Goal: Entertainment & Leisure: Consume media (video, audio)

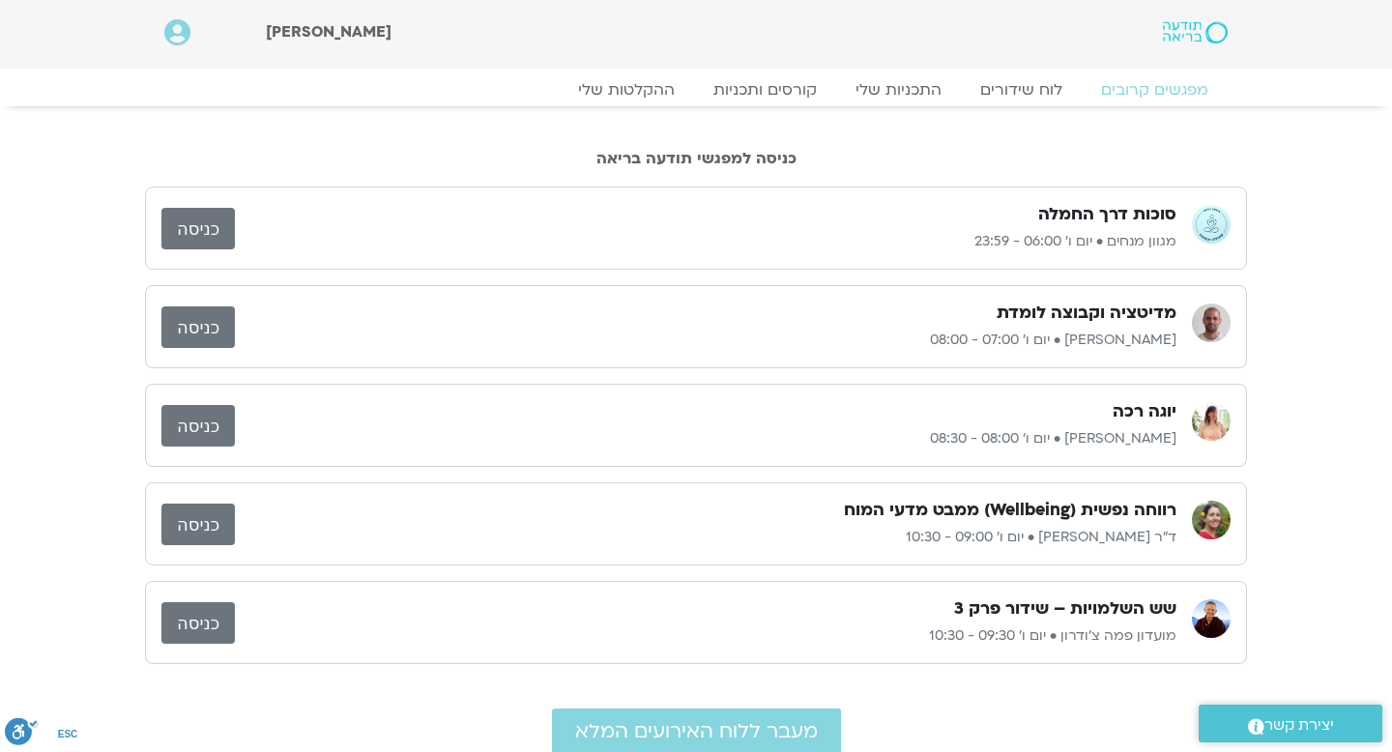
click at [208, 231] on link "כניסה" at bounding box center [197, 229] width 73 height 42
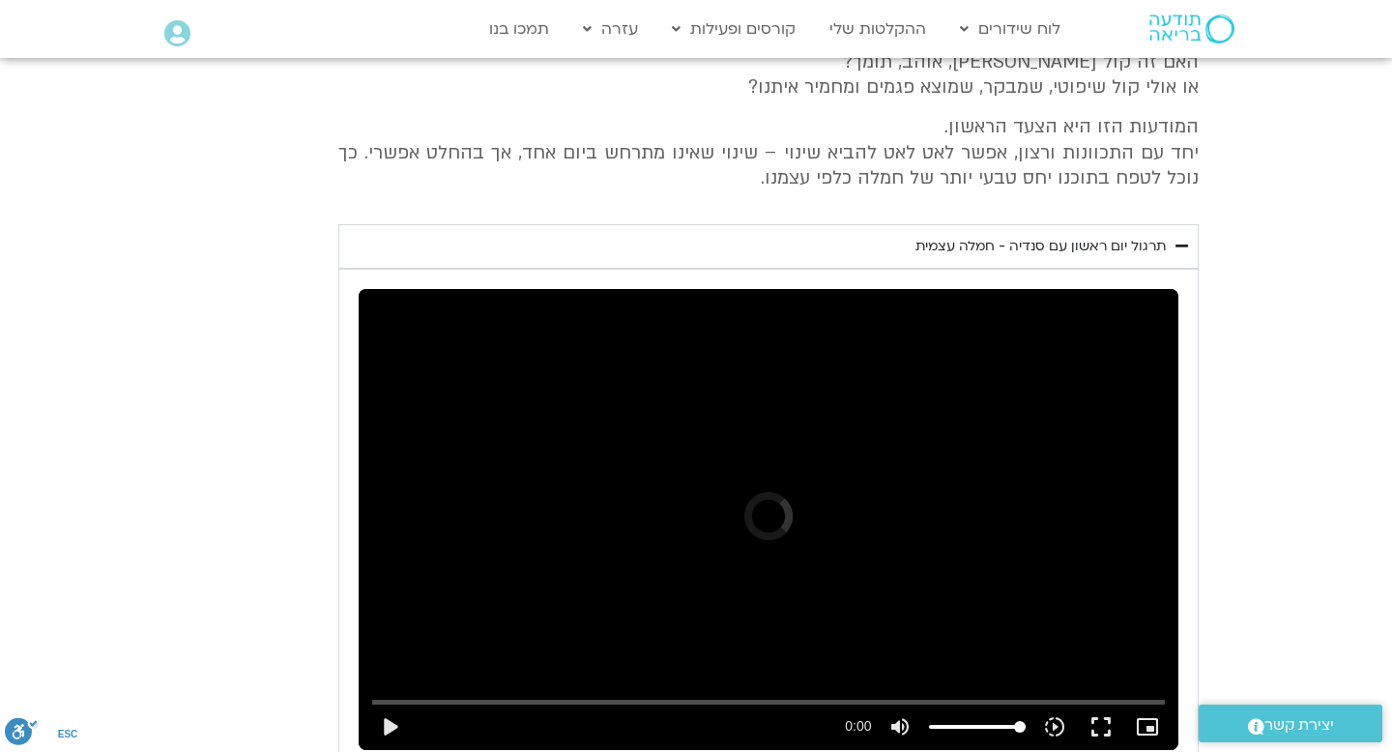
scroll to position [2967, 0]
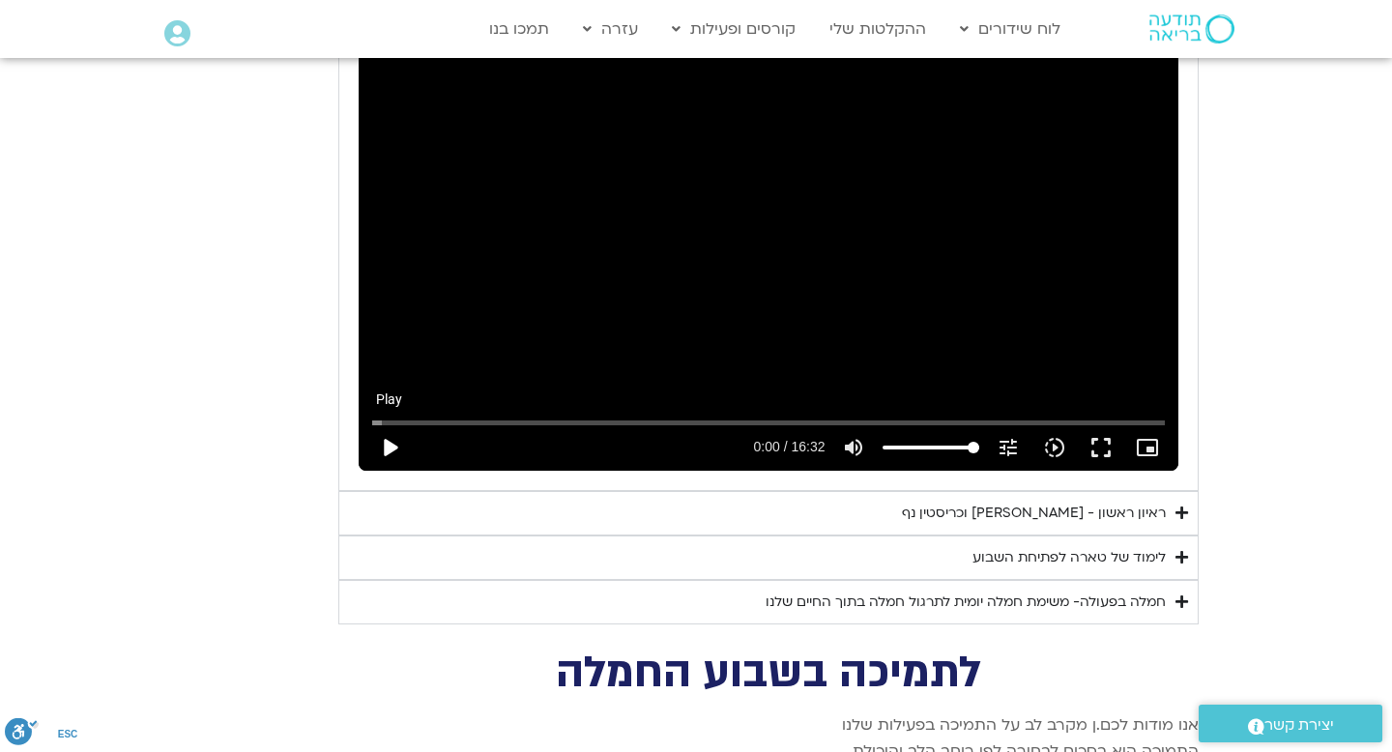
click at [396, 424] on button "play_arrow" at bounding box center [389, 447] width 46 height 46
click at [1031, 417] on input "Seek" at bounding box center [767, 423] width 791 height 12
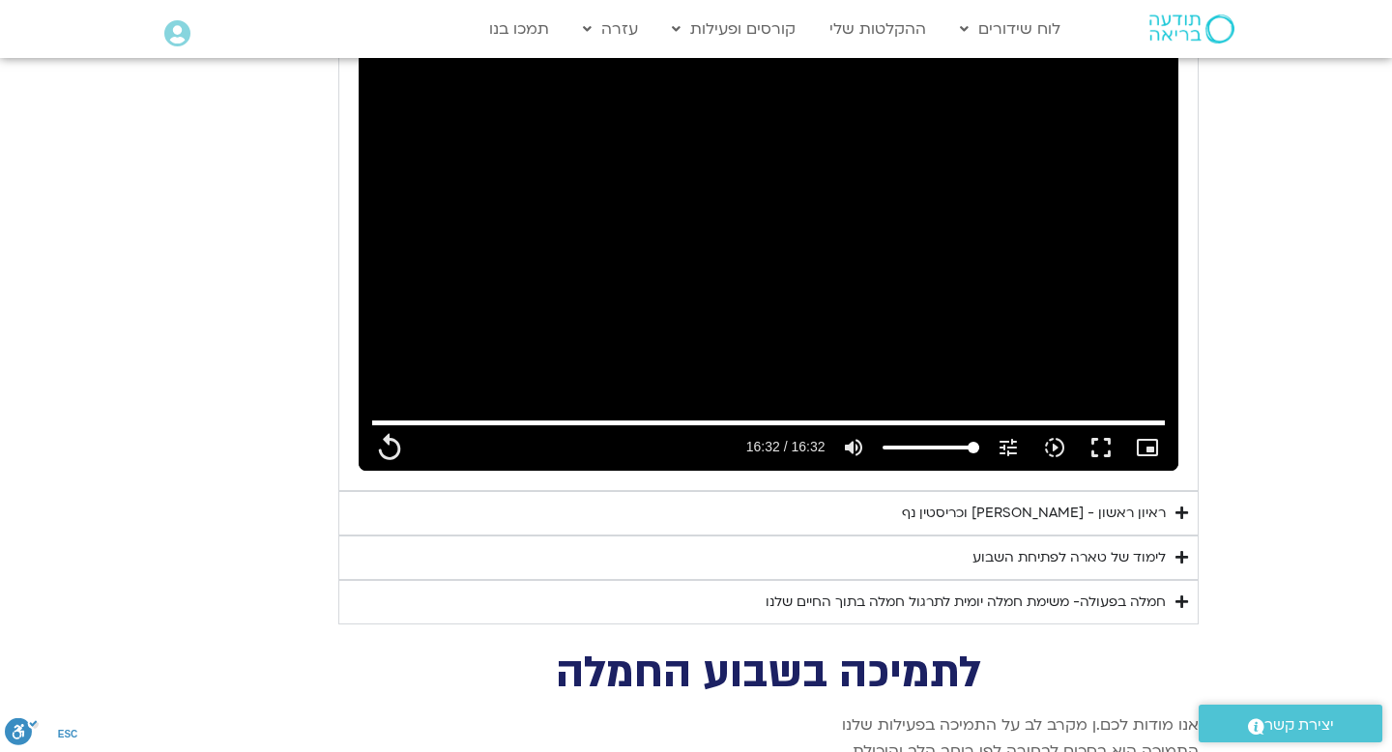
drag, startPoint x: 1039, startPoint y: 295, endPoint x: 1030, endPoint y: 98, distance: 197.3
click at [1030, 105] on div "Skip ad 12:31 replay 16:32 / 16:32 volume_up Mute tune Resolution Auto 240p slo…" at bounding box center [768, 240] width 819 height 461
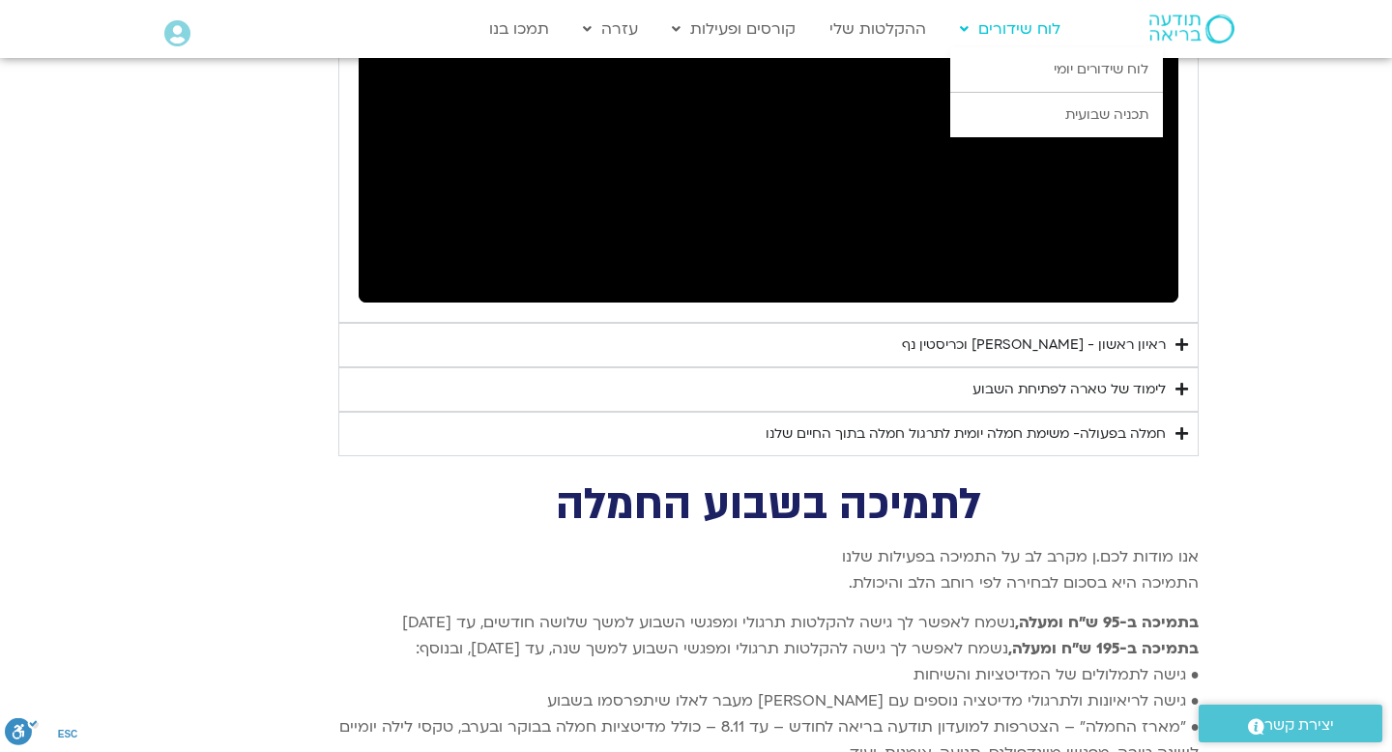
scroll to position [3177, 0]
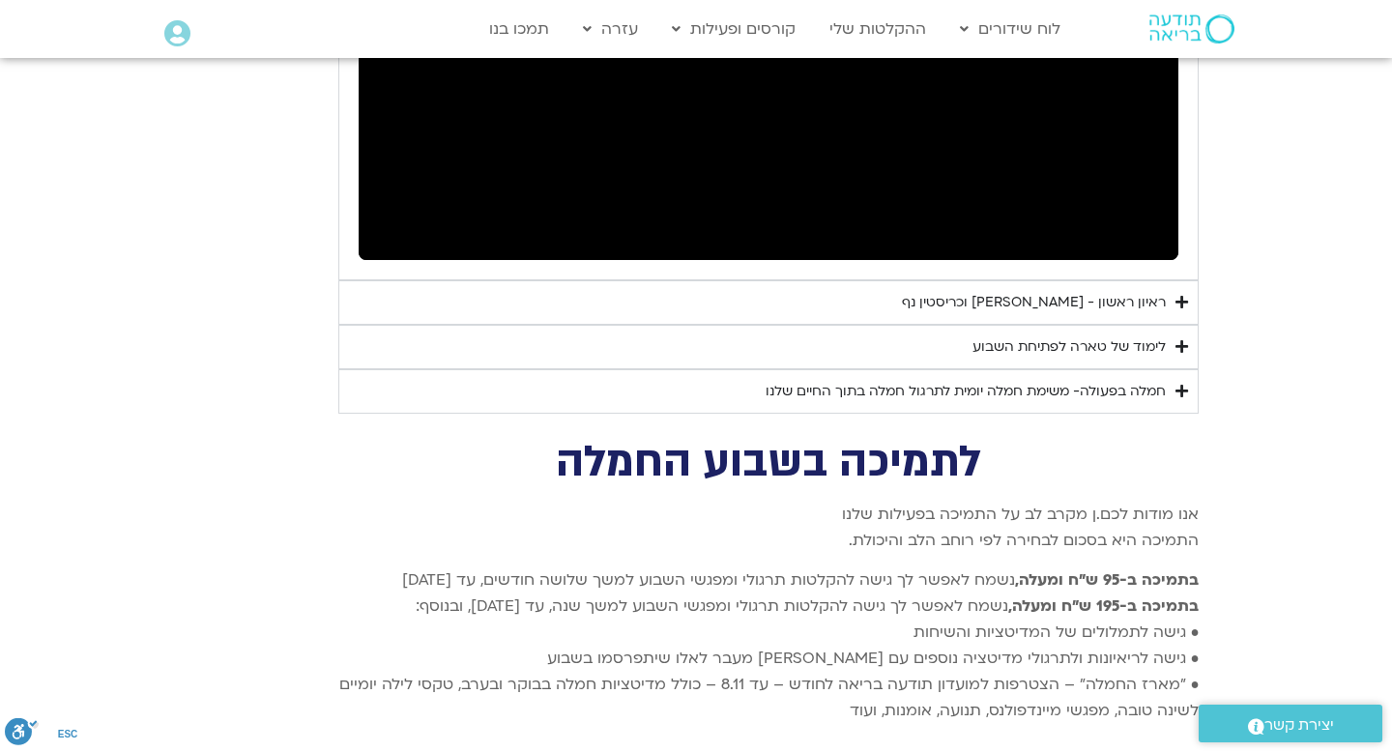
click at [1009, 291] on div "ראיון ראשון - טארה בראך וכריסטין נף" at bounding box center [1034, 302] width 264 height 23
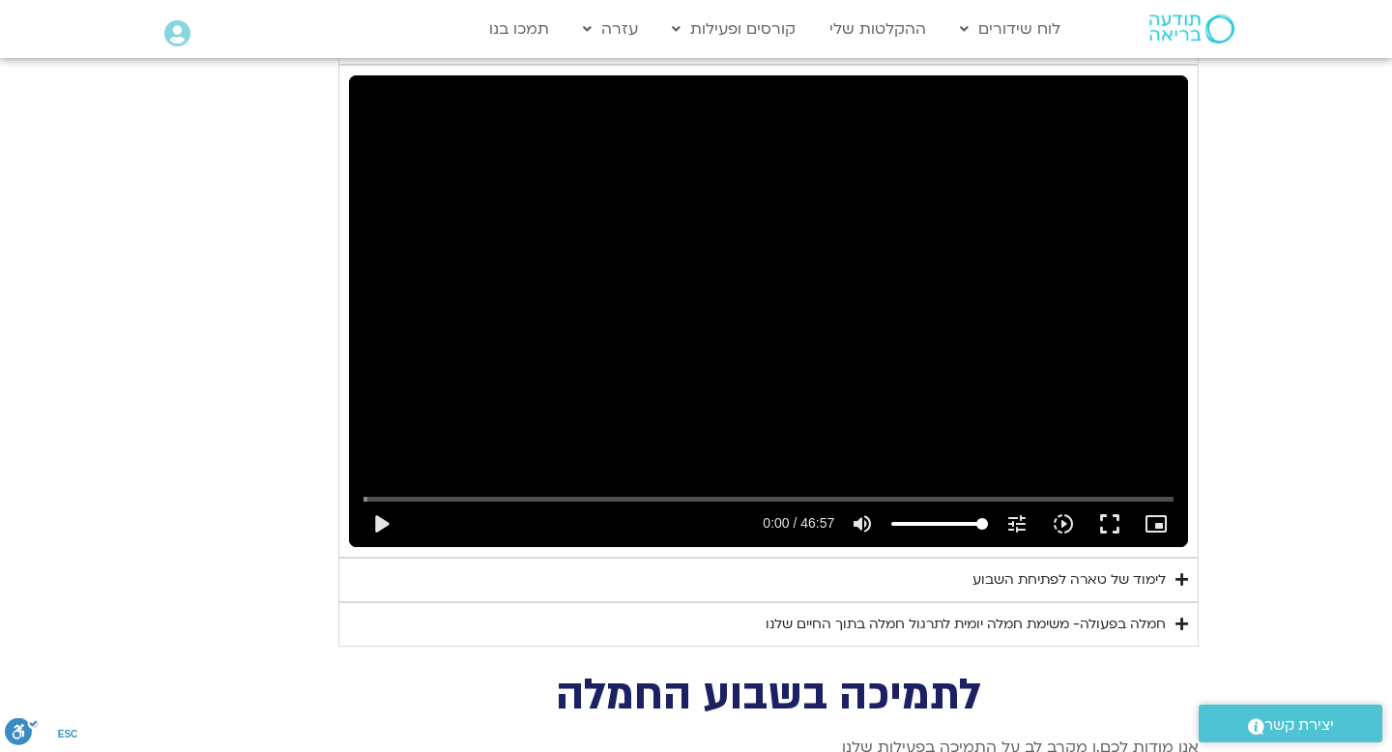
scroll to position [3445, 0]
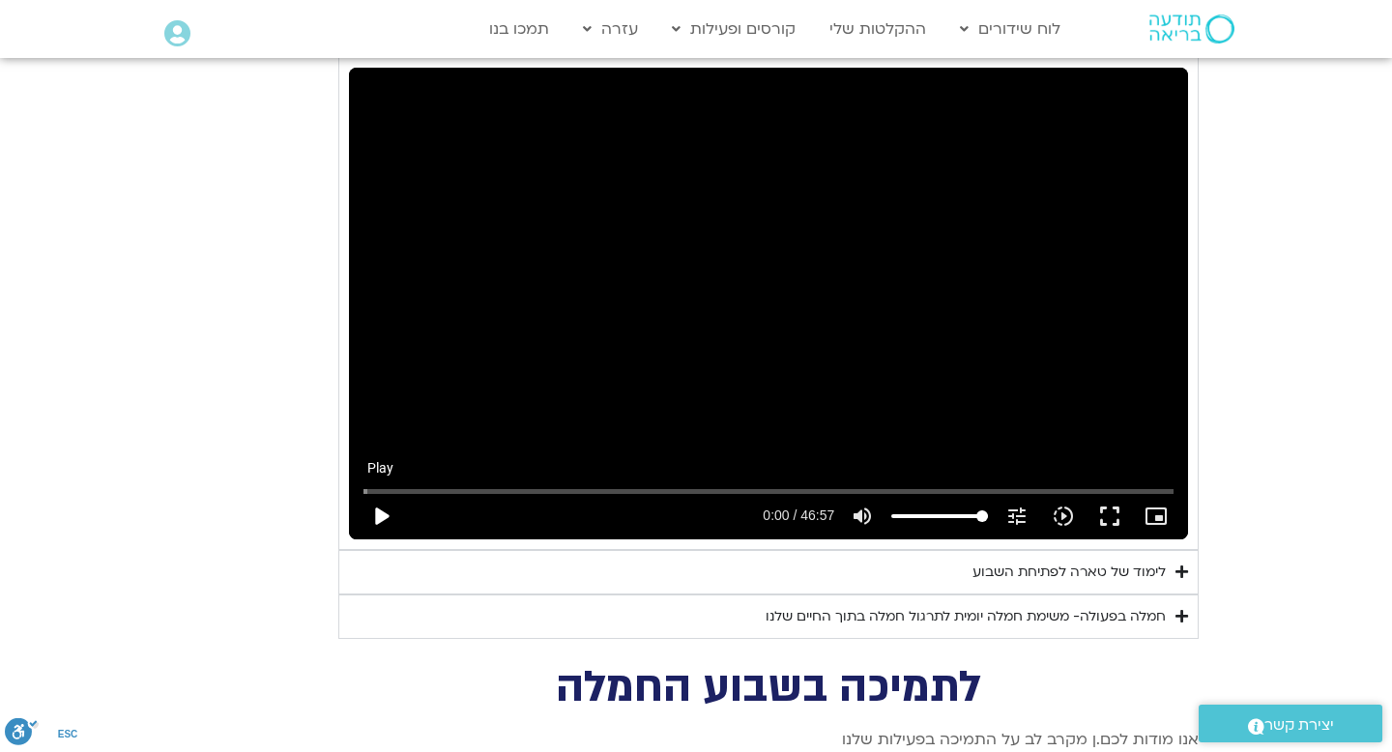
type input "17.539384"
click at [380, 493] on button "play_arrow" at bounding box center [381, 516] width 46 height 46
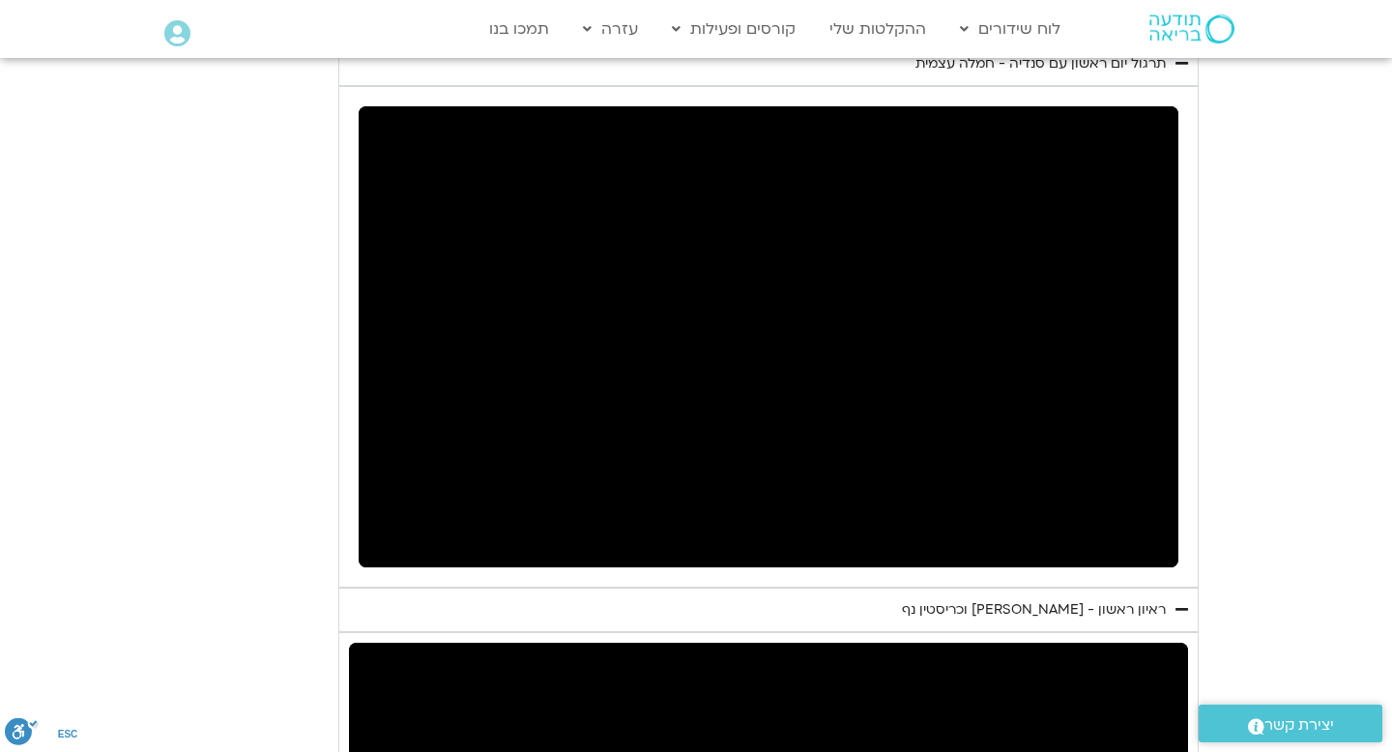
type input "5.879326"
type input "25.993924"
type input "6.004772"
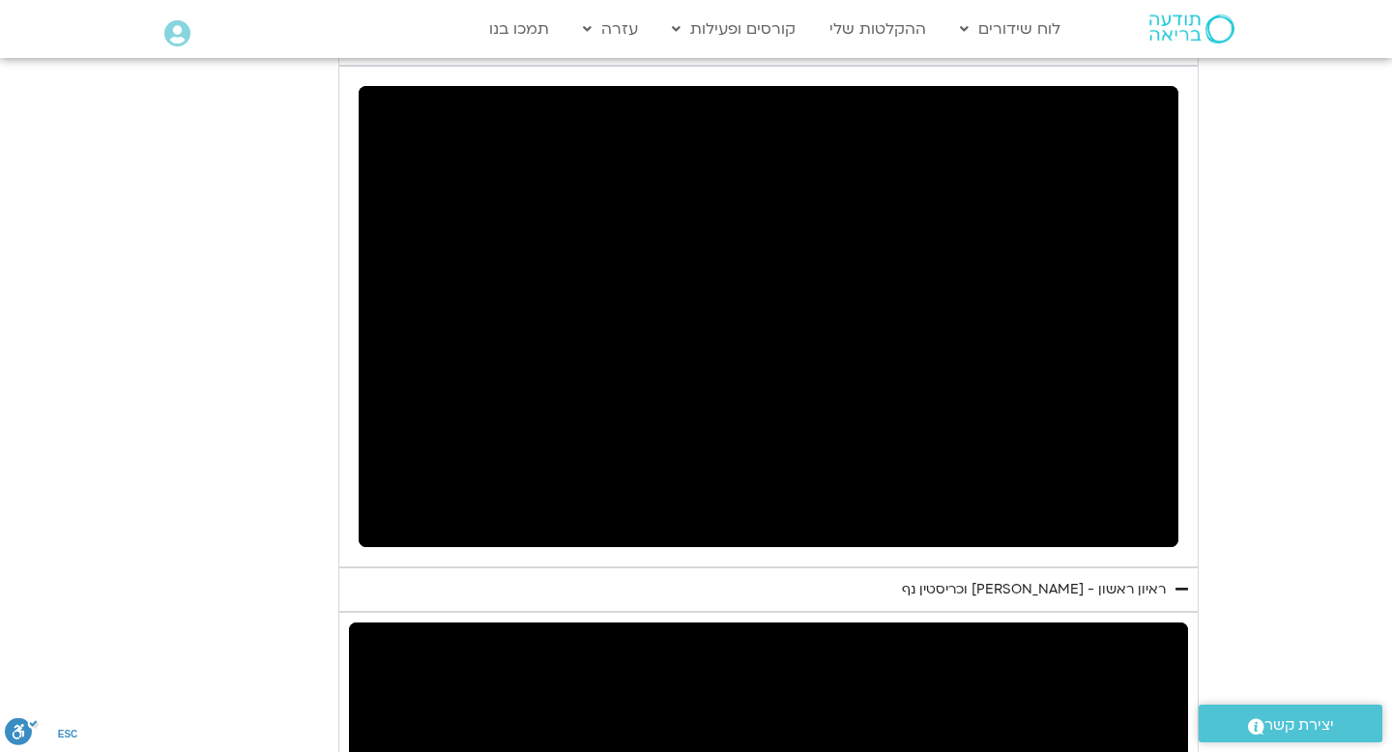
type input "26.120119"
type input "6.131008"
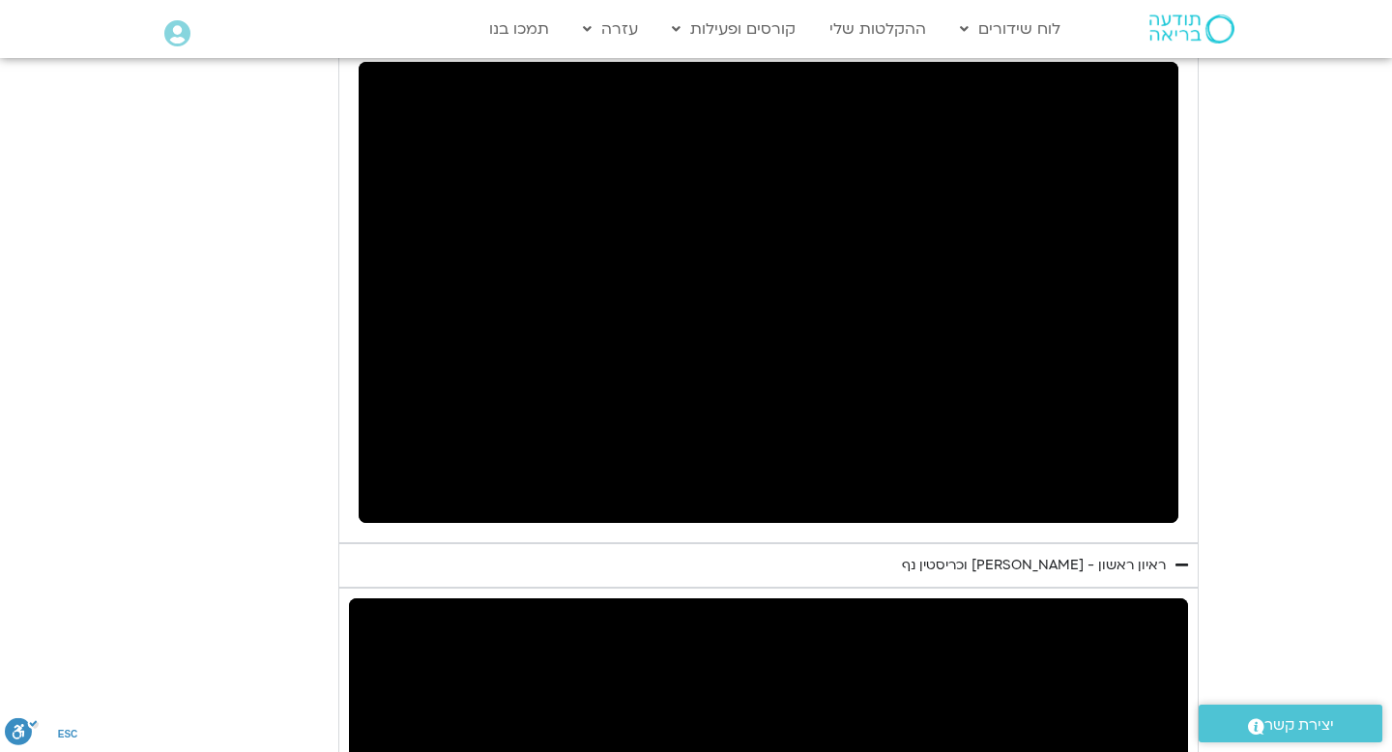
type input "26.247188"
type input "6.258059"
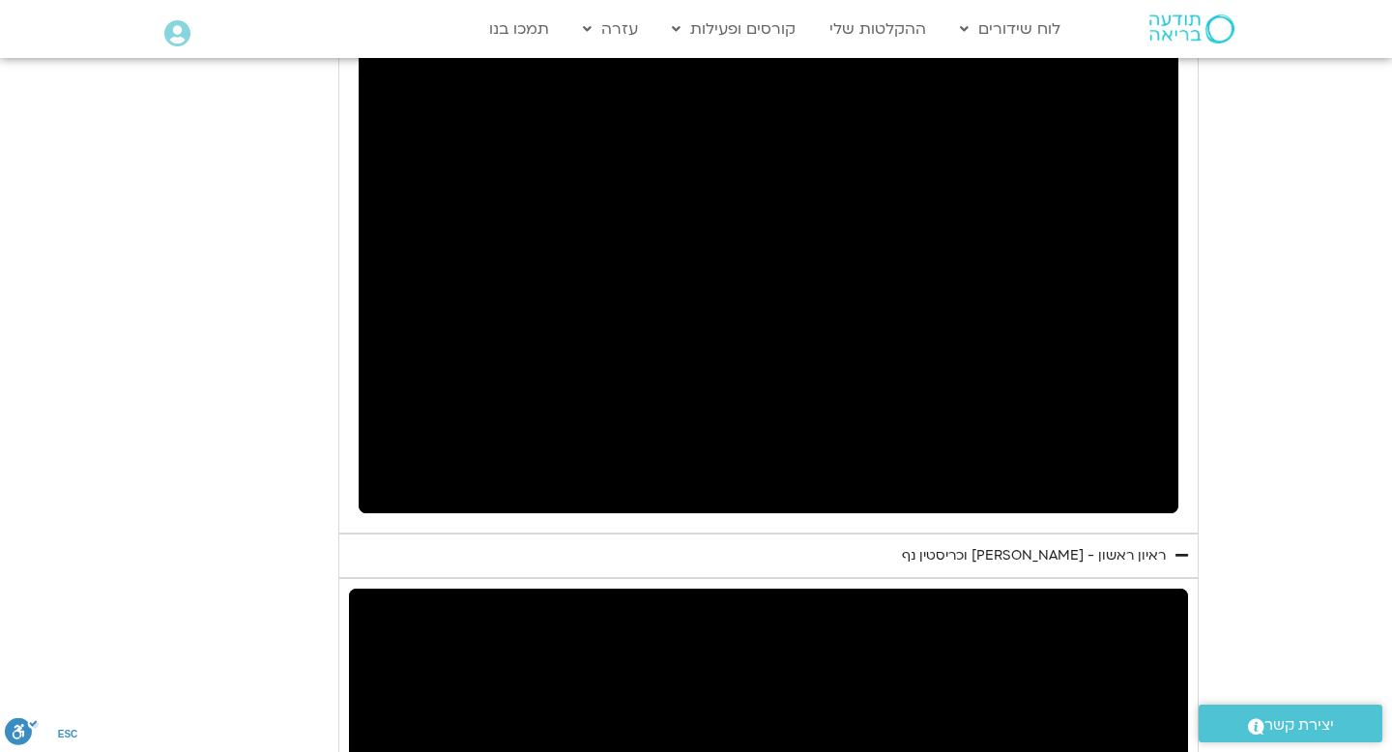
type input "26.373748"
type input "6.384731"
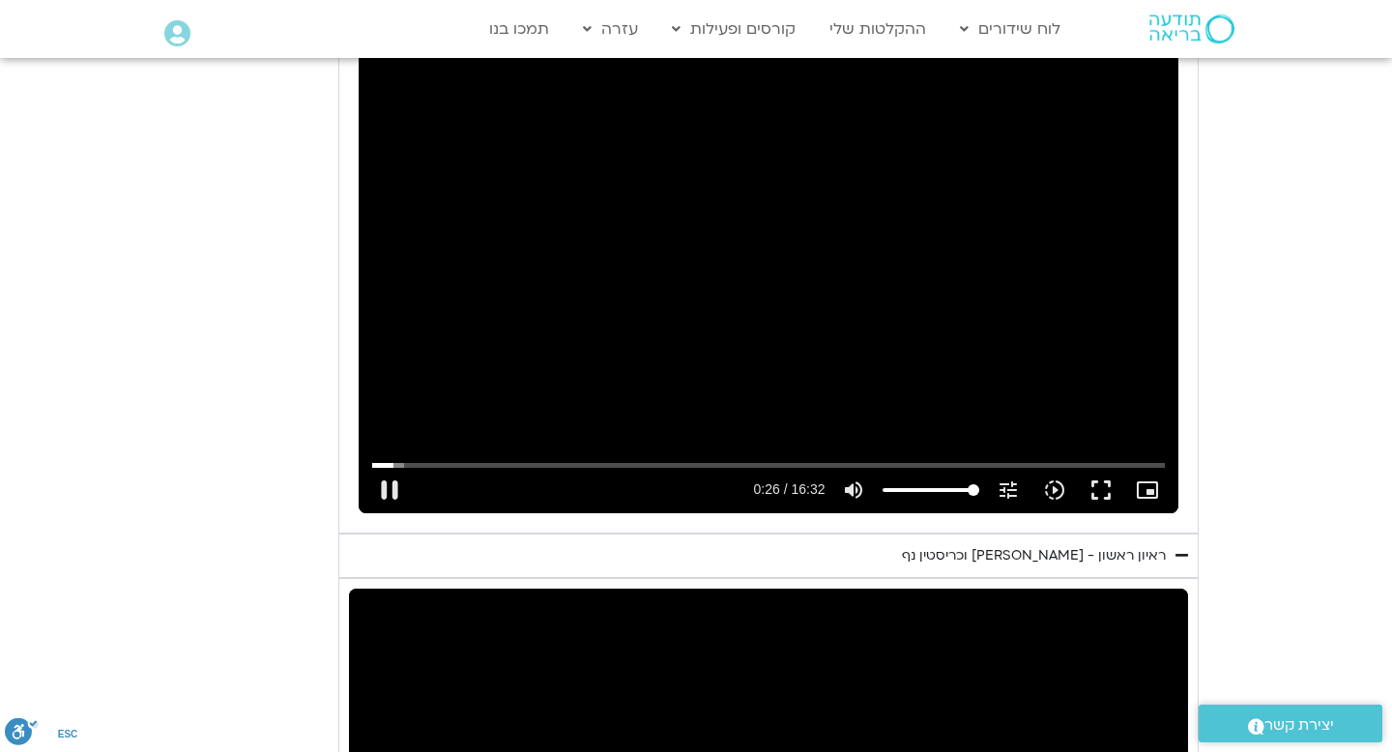
type input "26.500321"
type input "6.51138"
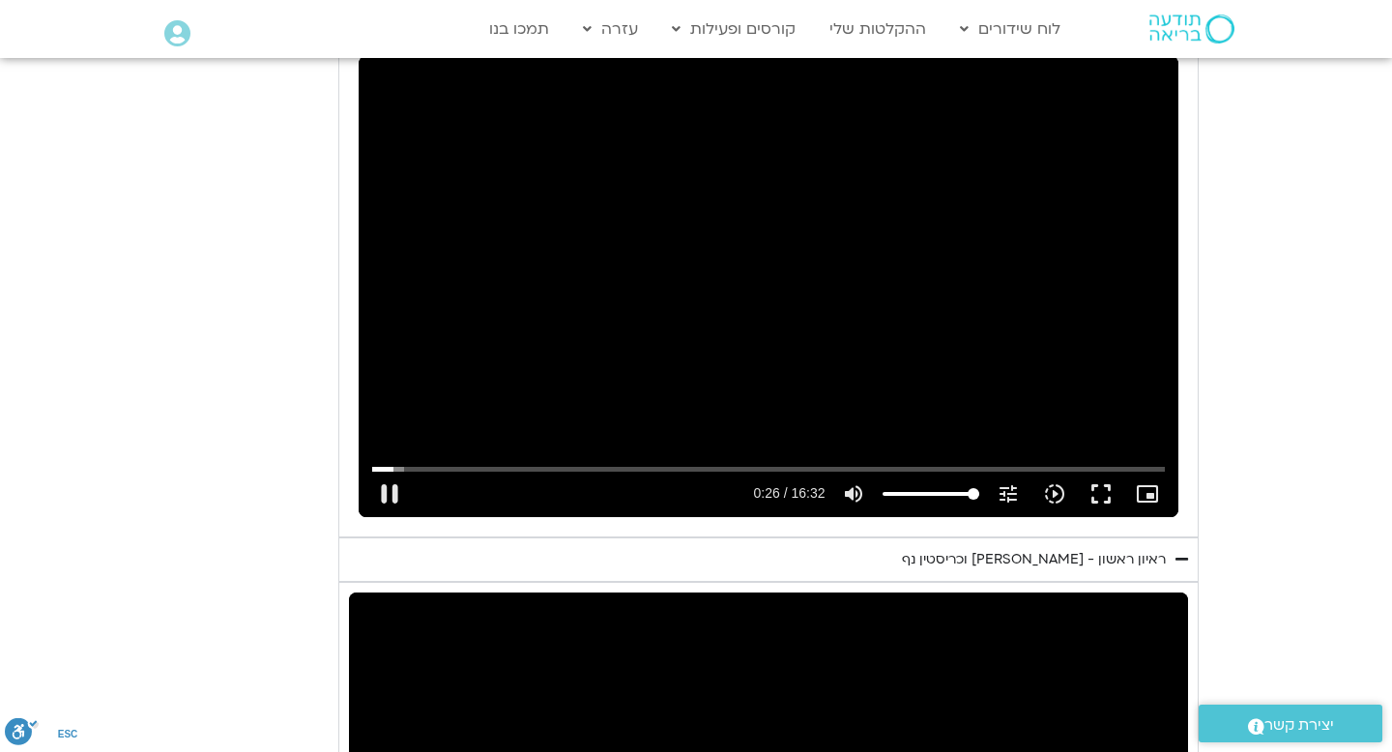
type input "26.626358"
type input "6.637179"
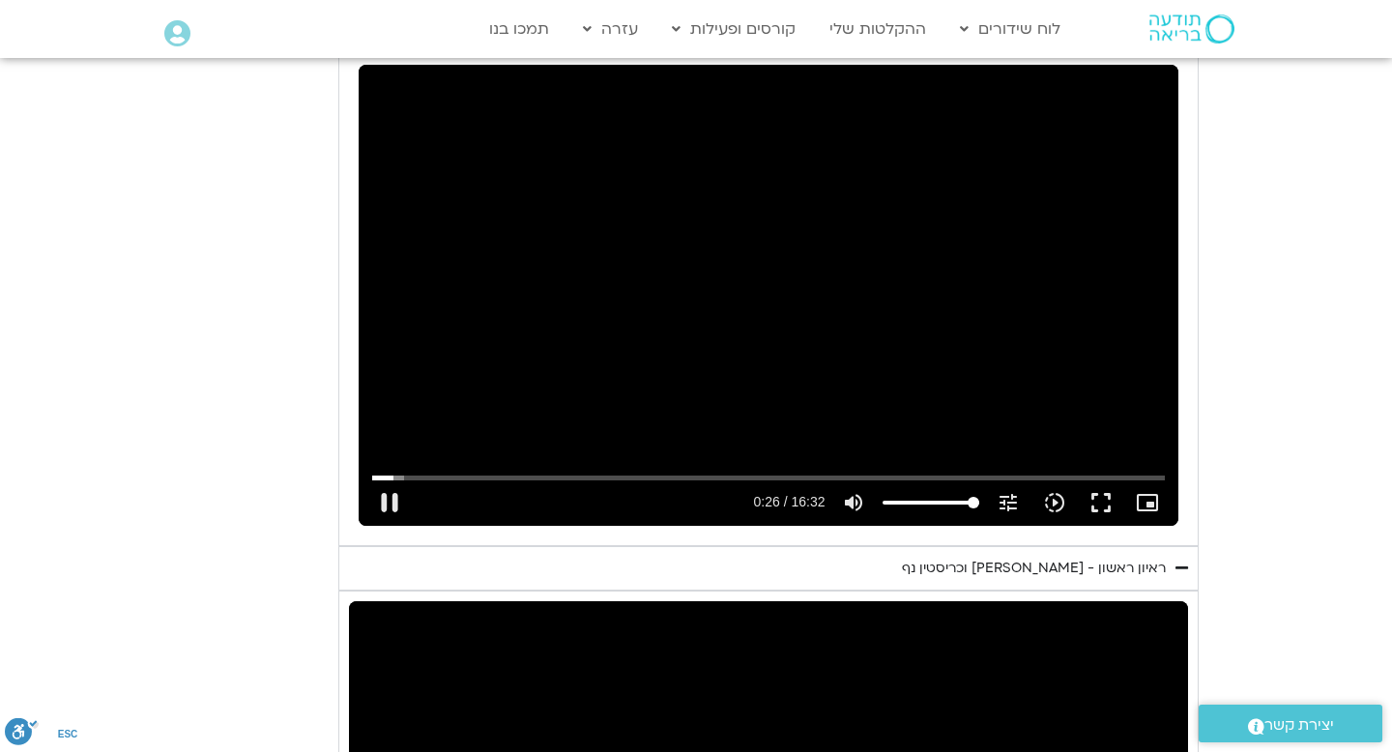
type input "26.752015"
type input "6.762806"
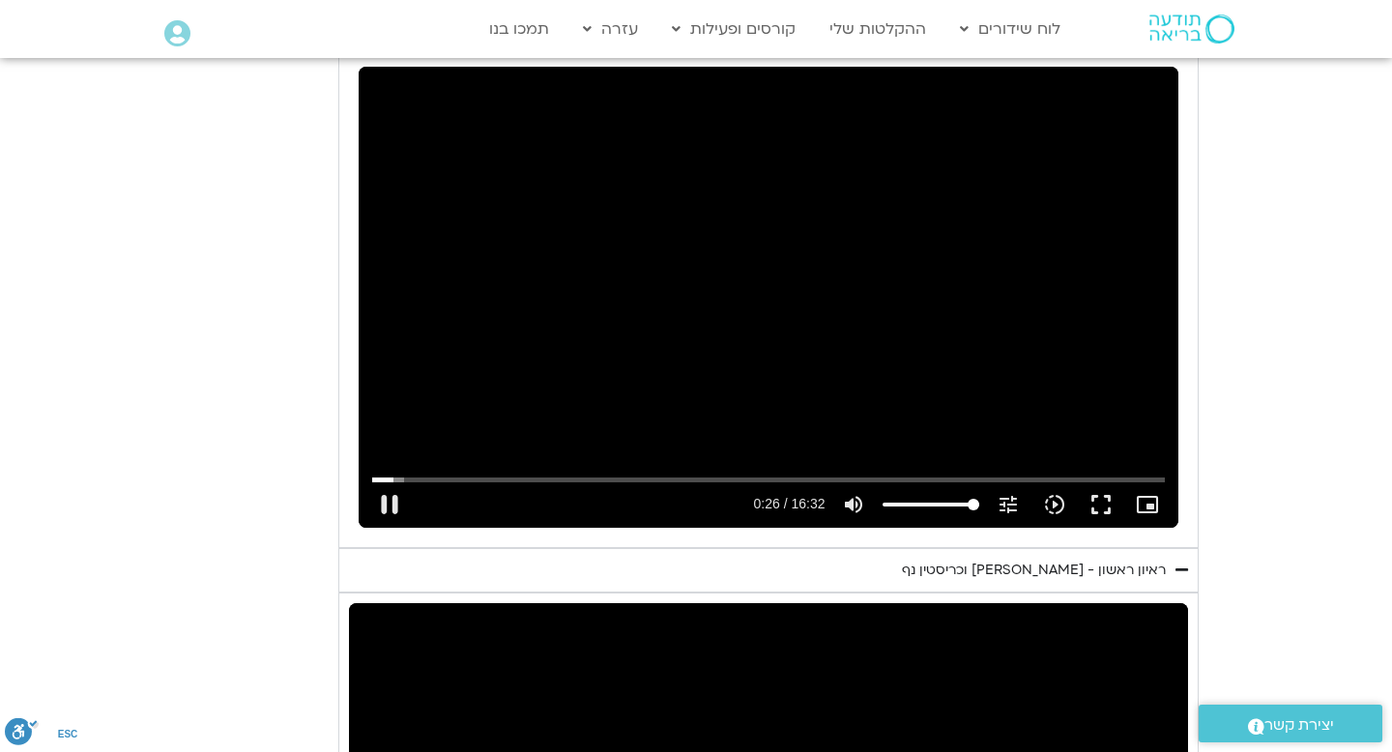
type input "26.883306"
type input "6.889016"
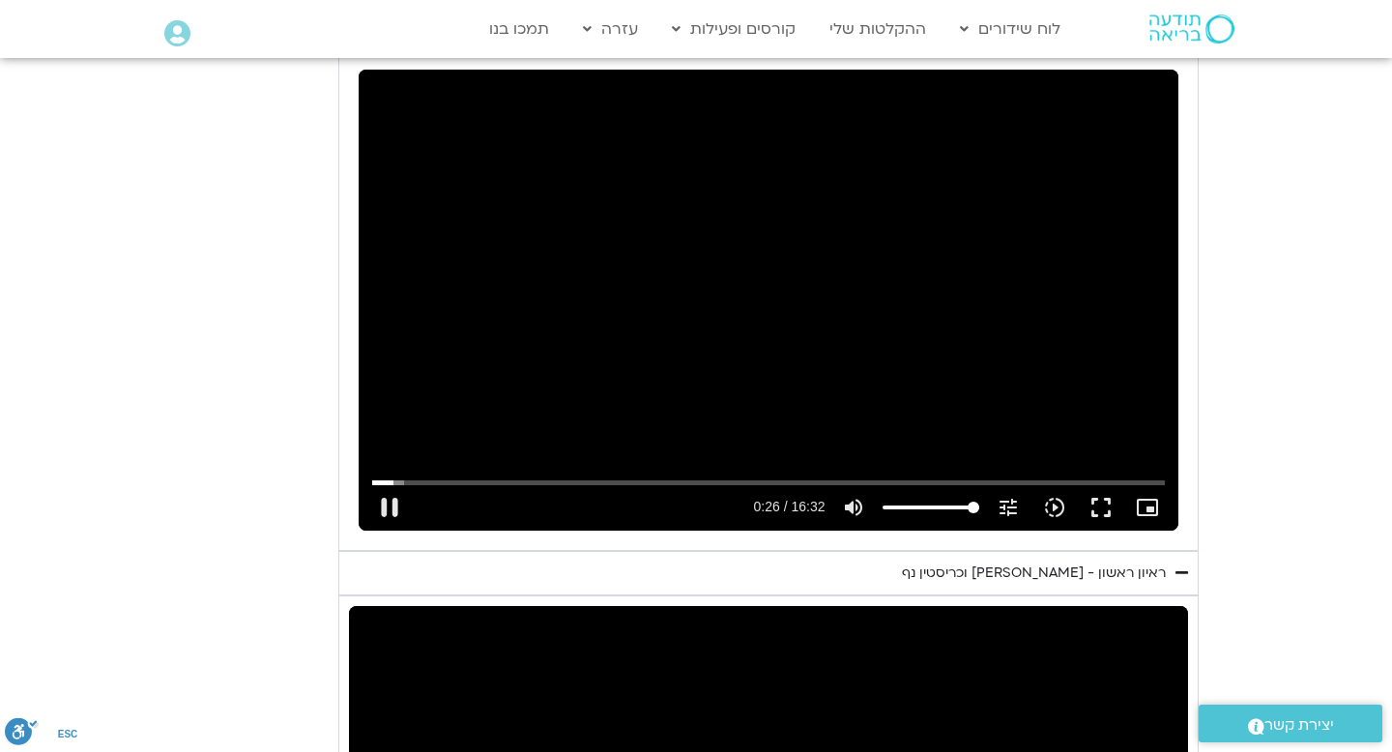
type input "27.004199"
type input "7.015062"
type input "27.133081"
type input "7.141392"
type input "27.256374"
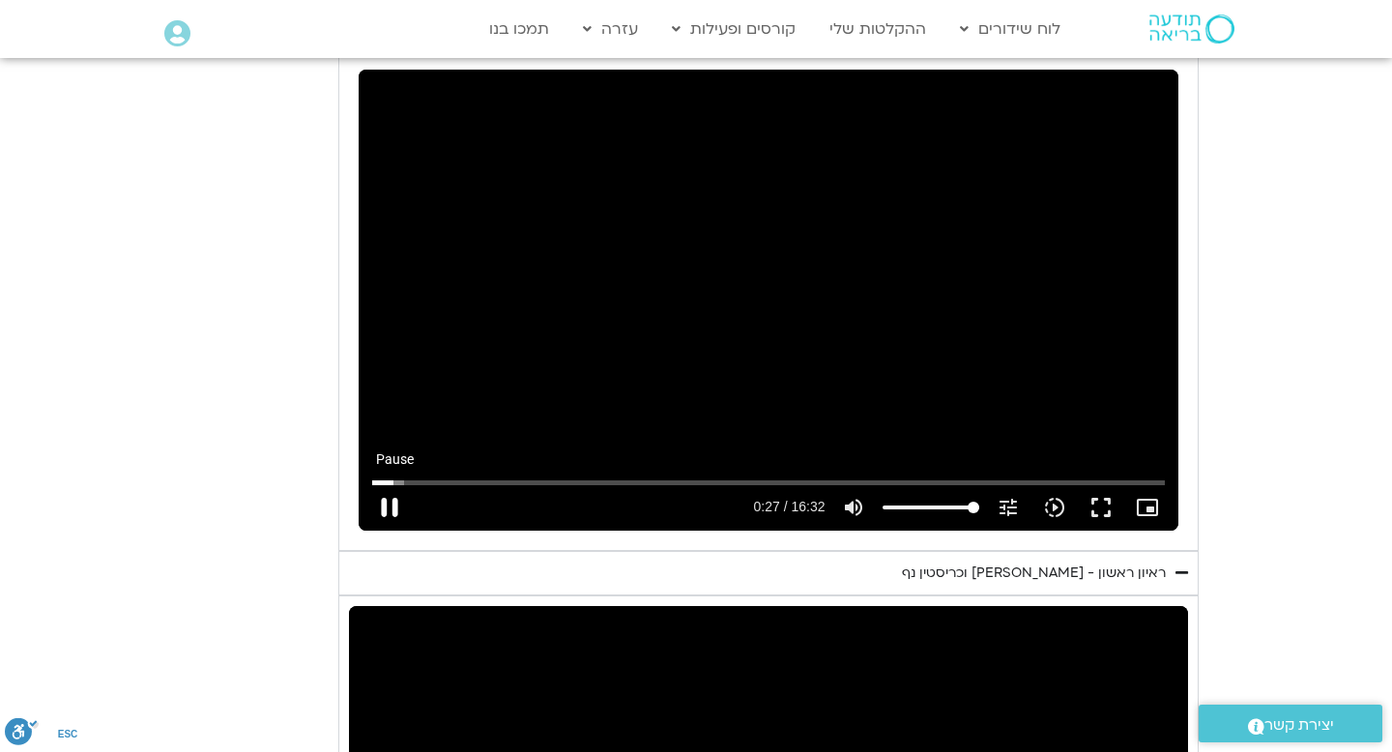
type input "7.267191"
type input "27.384094"
type input "7.394896"
type input "27.515637"
type input "7.52071"
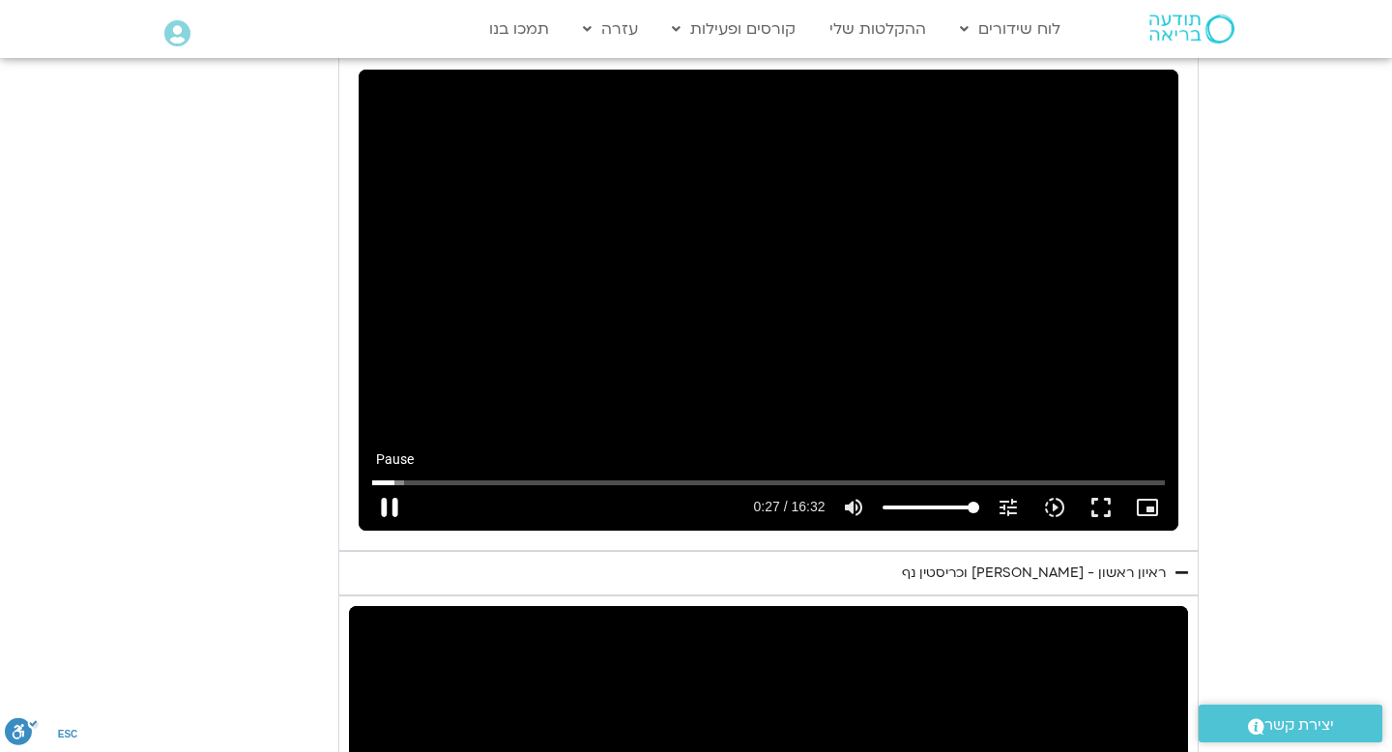
type input "27.635744"
type input "7.646758"
type input "27.762671"
type input "7.773761"
click at [404, 484] on button "pause" at bounding box center [389, 507] width 46 height 46
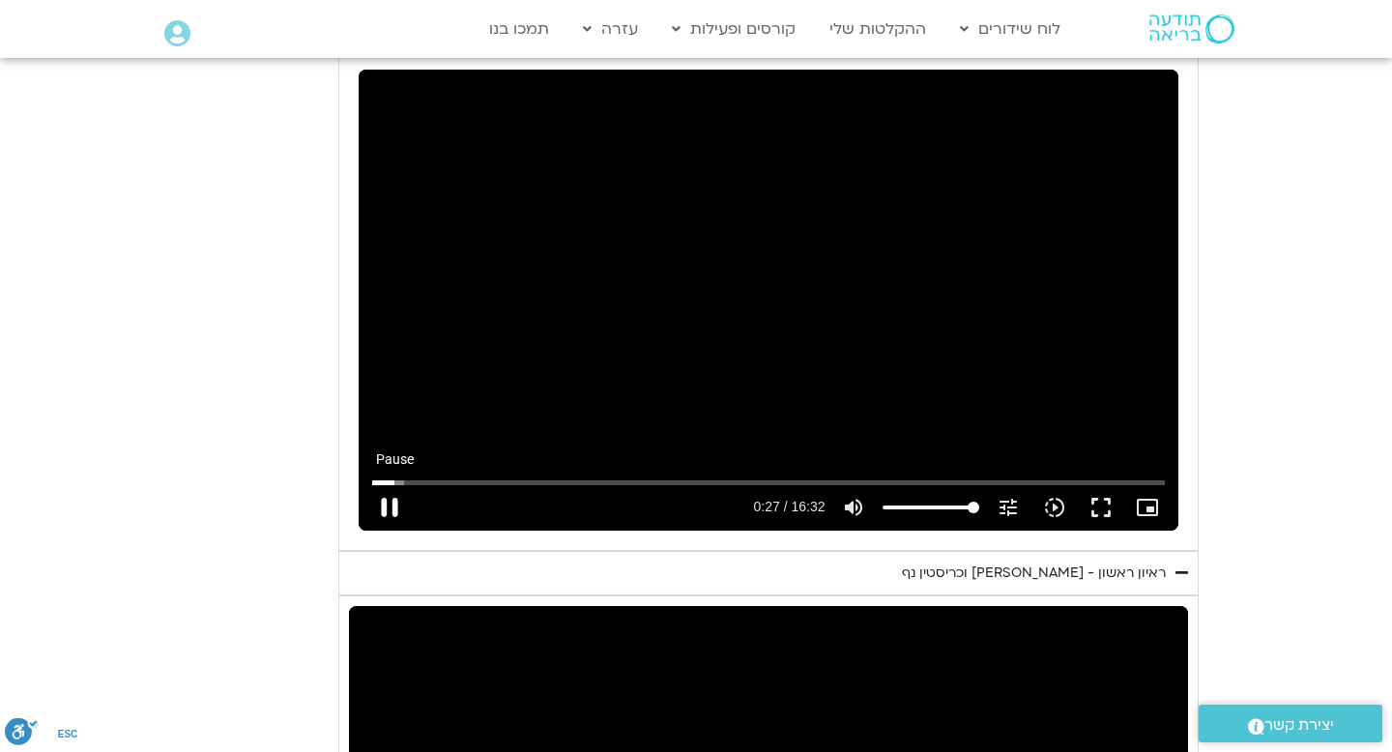
type input "27.78749"
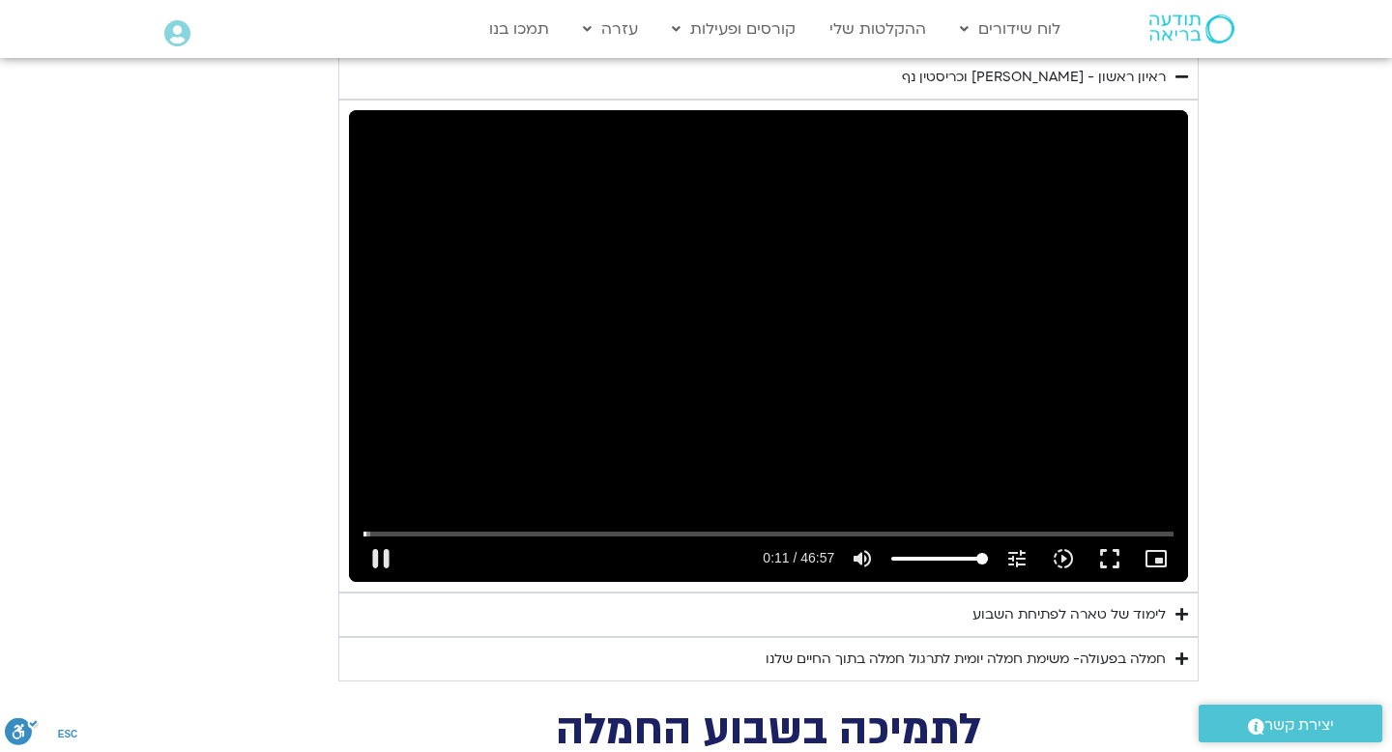
scroll to position [3405, 0]
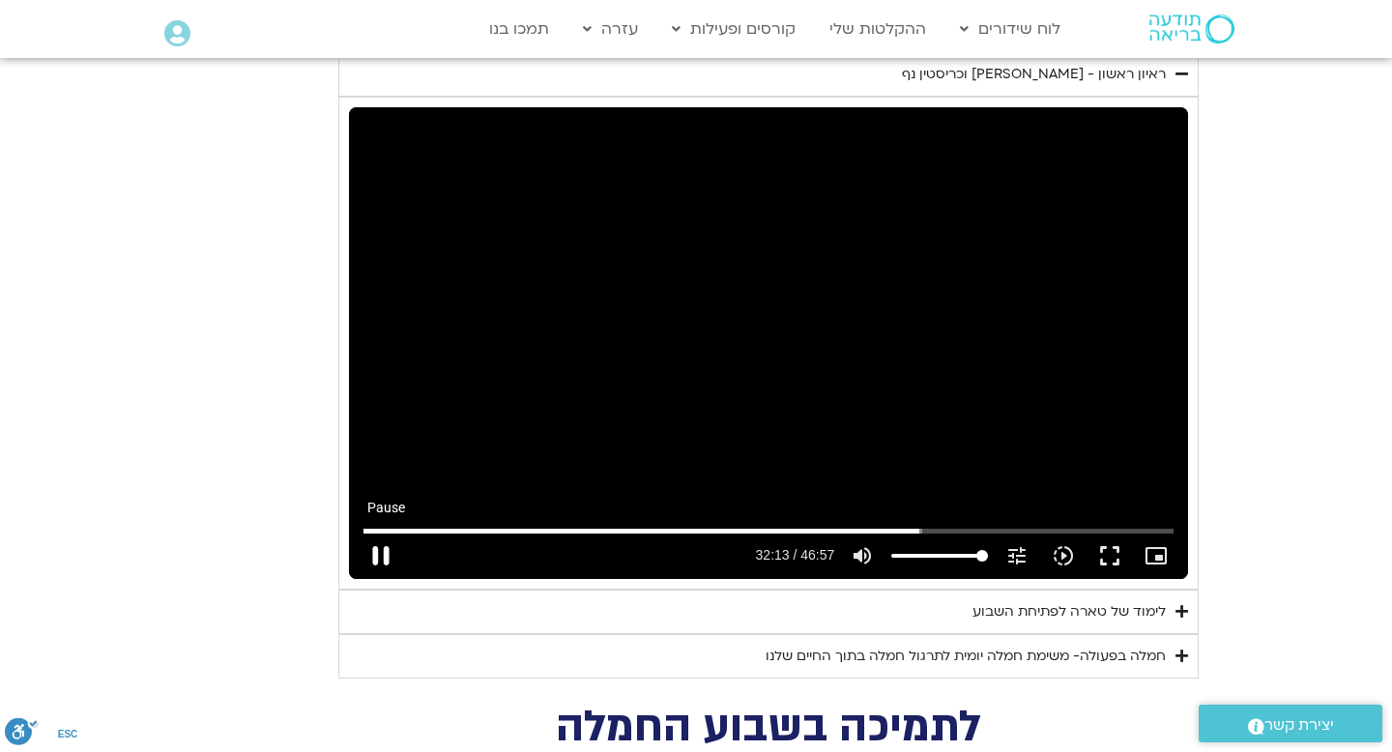
click at [374, 532] on button "pause" at bounding box center [381, 555] width 46 height 46
click at [378, 532] on button "play_arrow" at bounding box center [381, 555] width 46 height 46
click at [384, 532] on button "pause" at bounding box center [381, 555] width 46 height 46
type input "2732.646558"
